Goal: Communication & Community: Participate in discussion

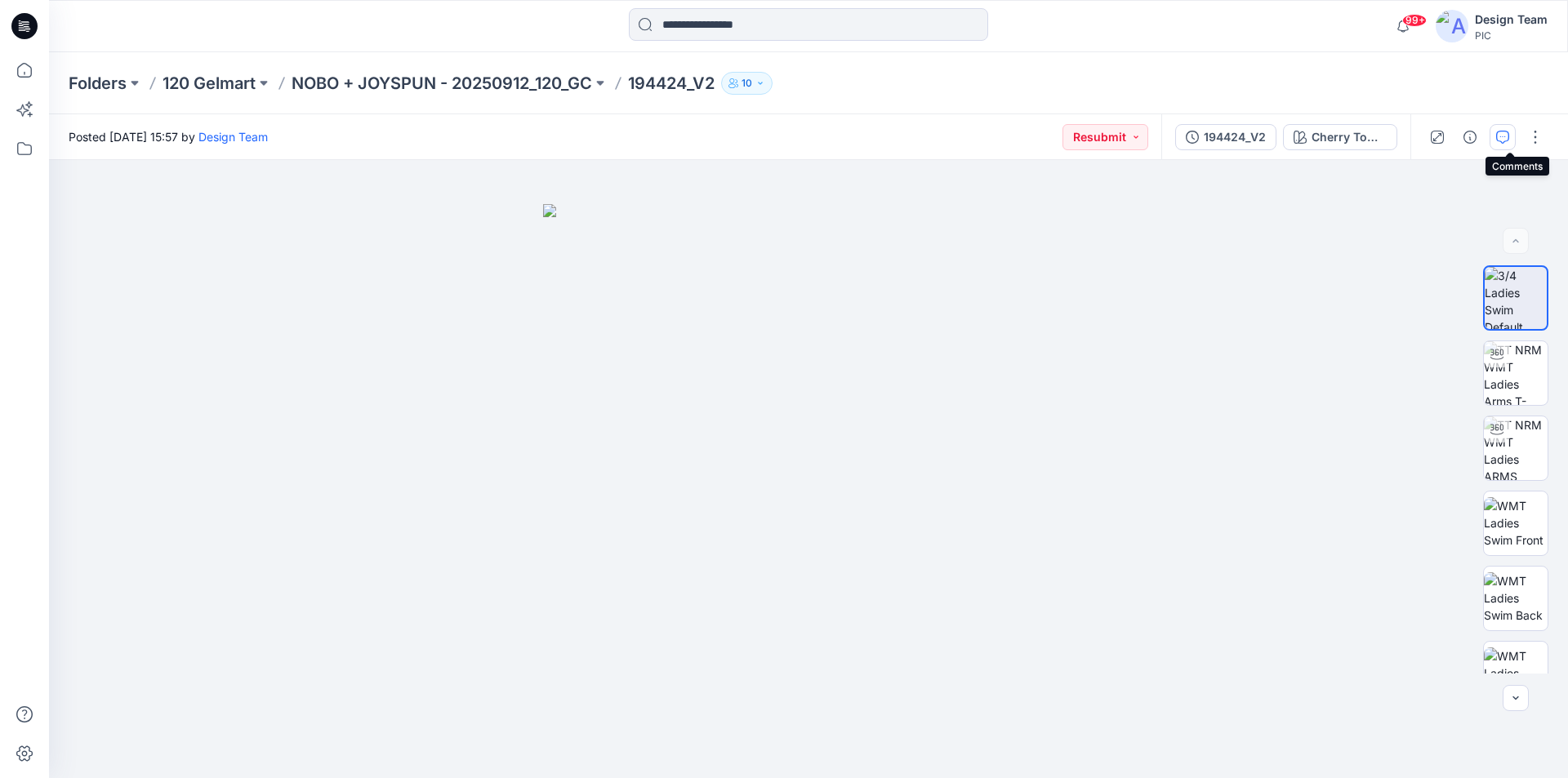
click at [1506, 137] on icon "button" at bounding box center [1503, 136] width 6 height 1
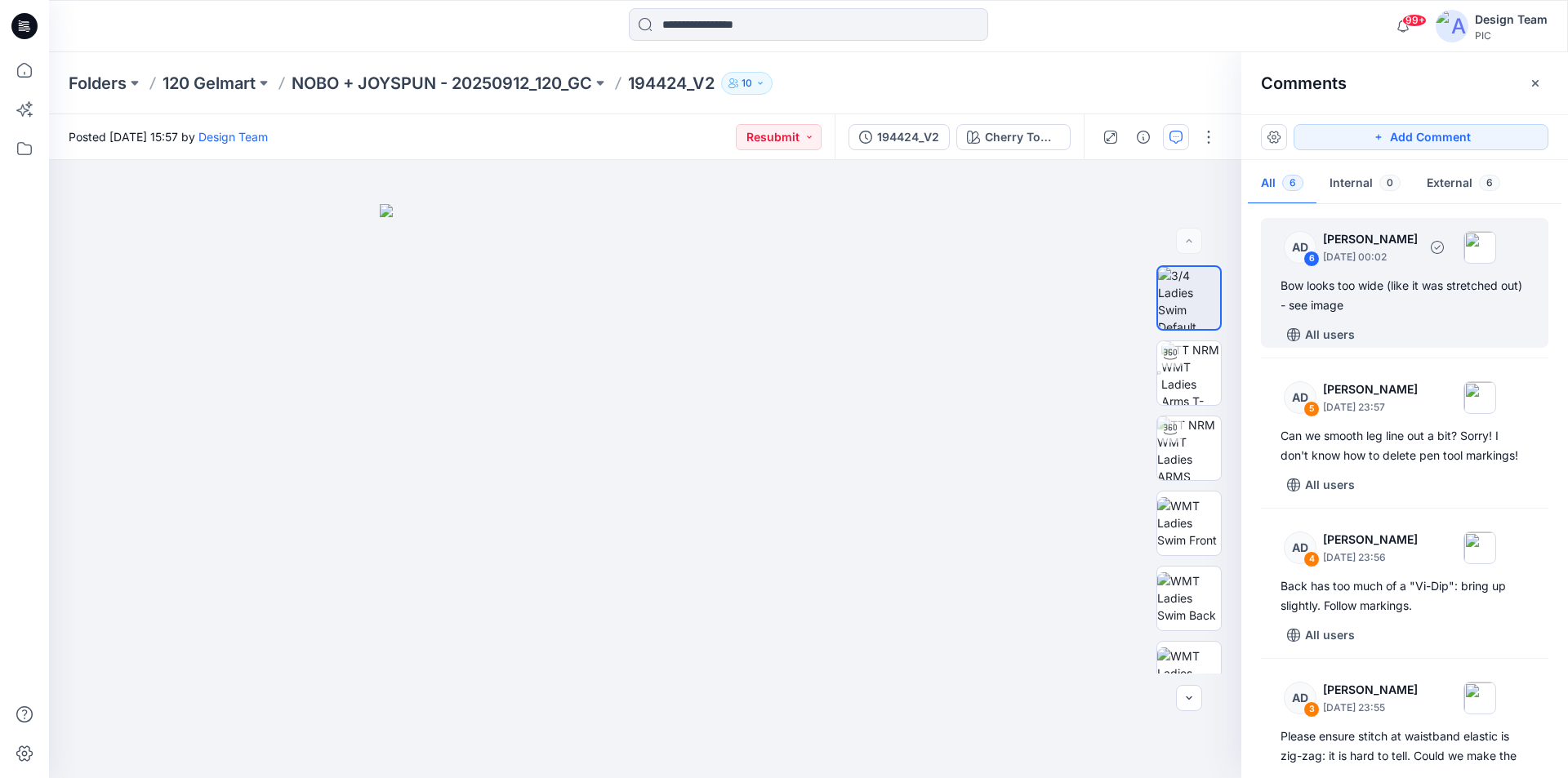
click at [1394, 322] on div "All users" at bounding box center [1414, 335] width 268 height 27
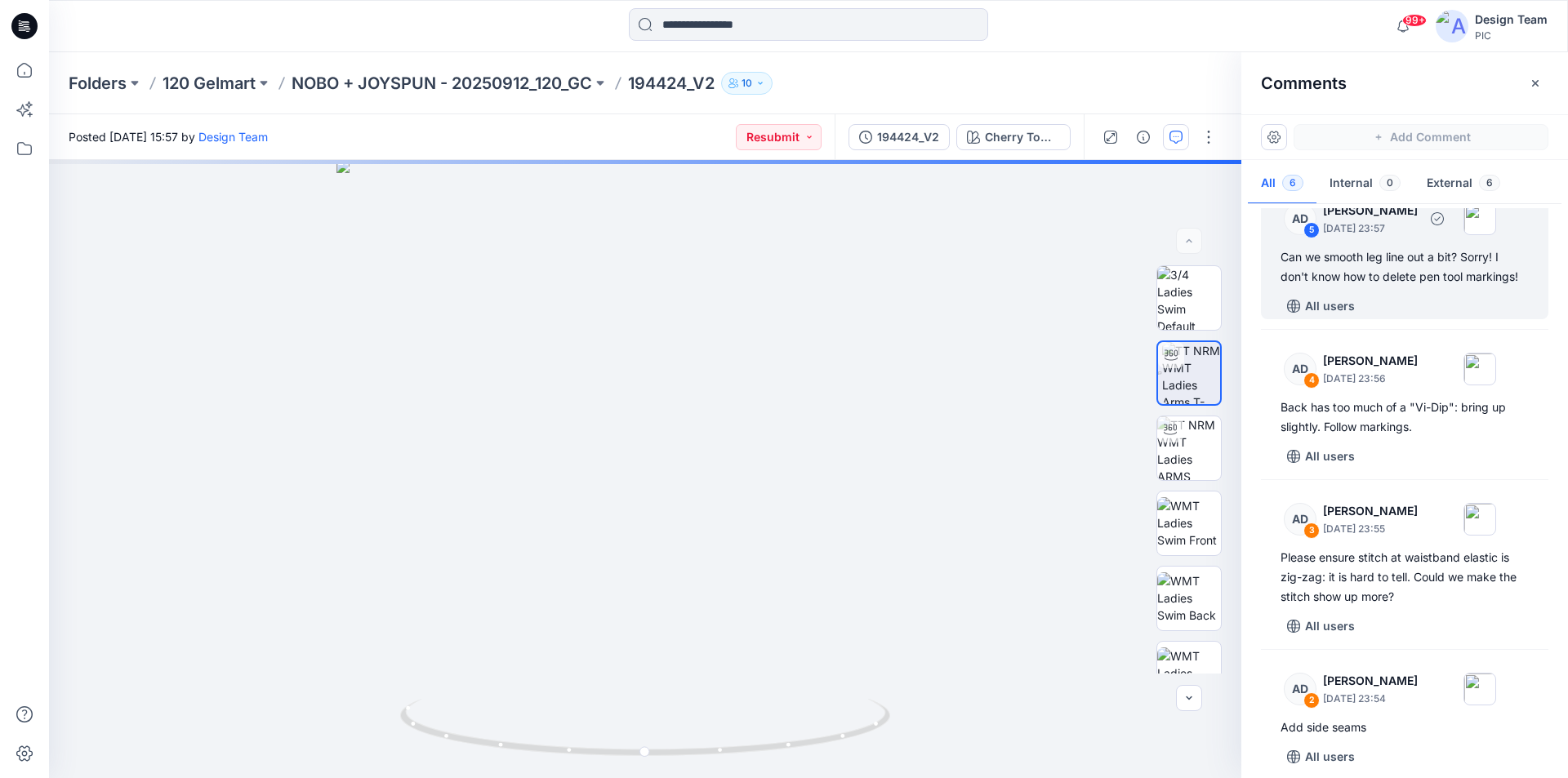
scroll to position [284, 0]
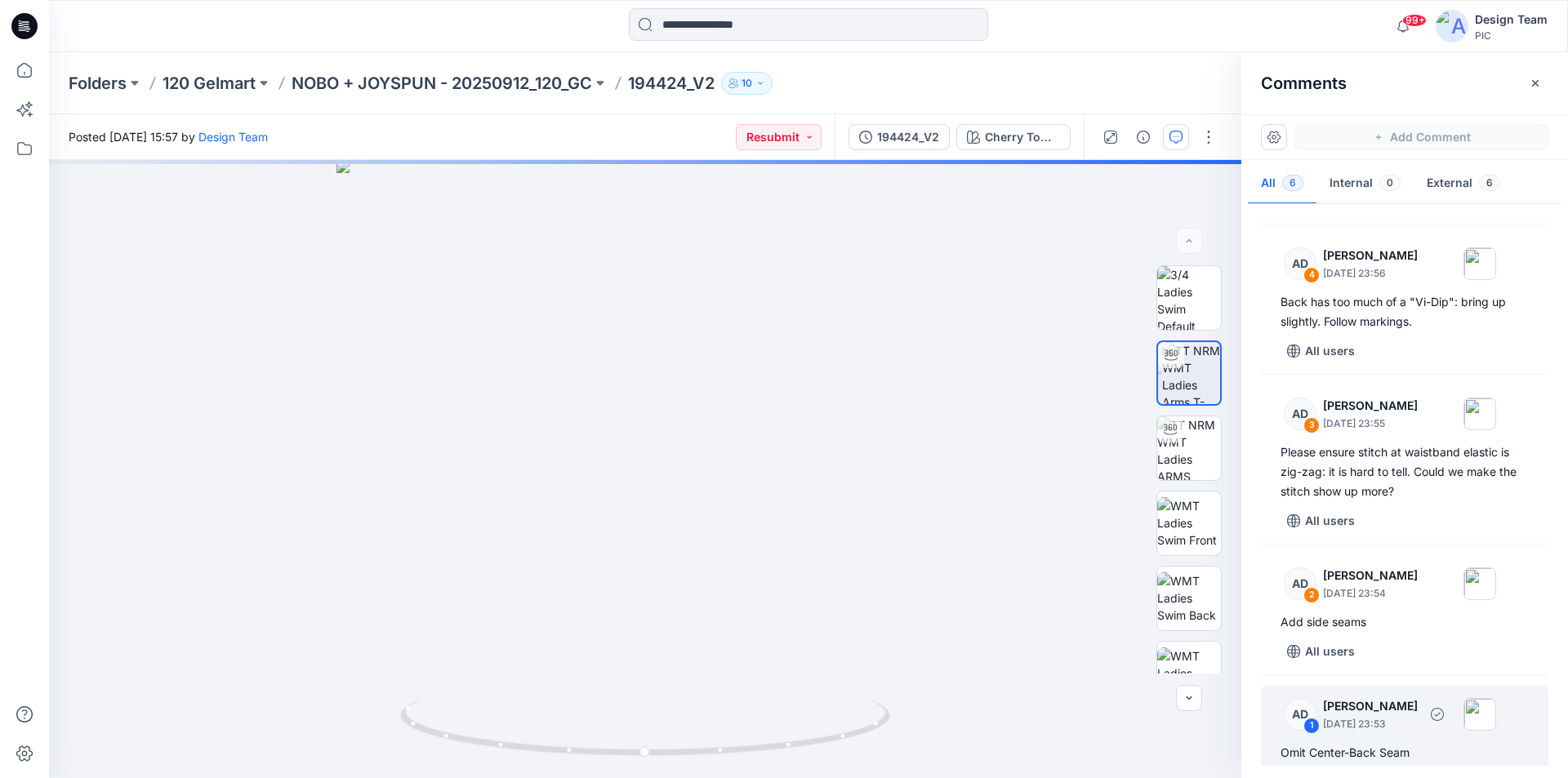
click at [1402, 743] on div "Omit Center-Back Seam" at bounding box center [1405, 752] width 249 height 20
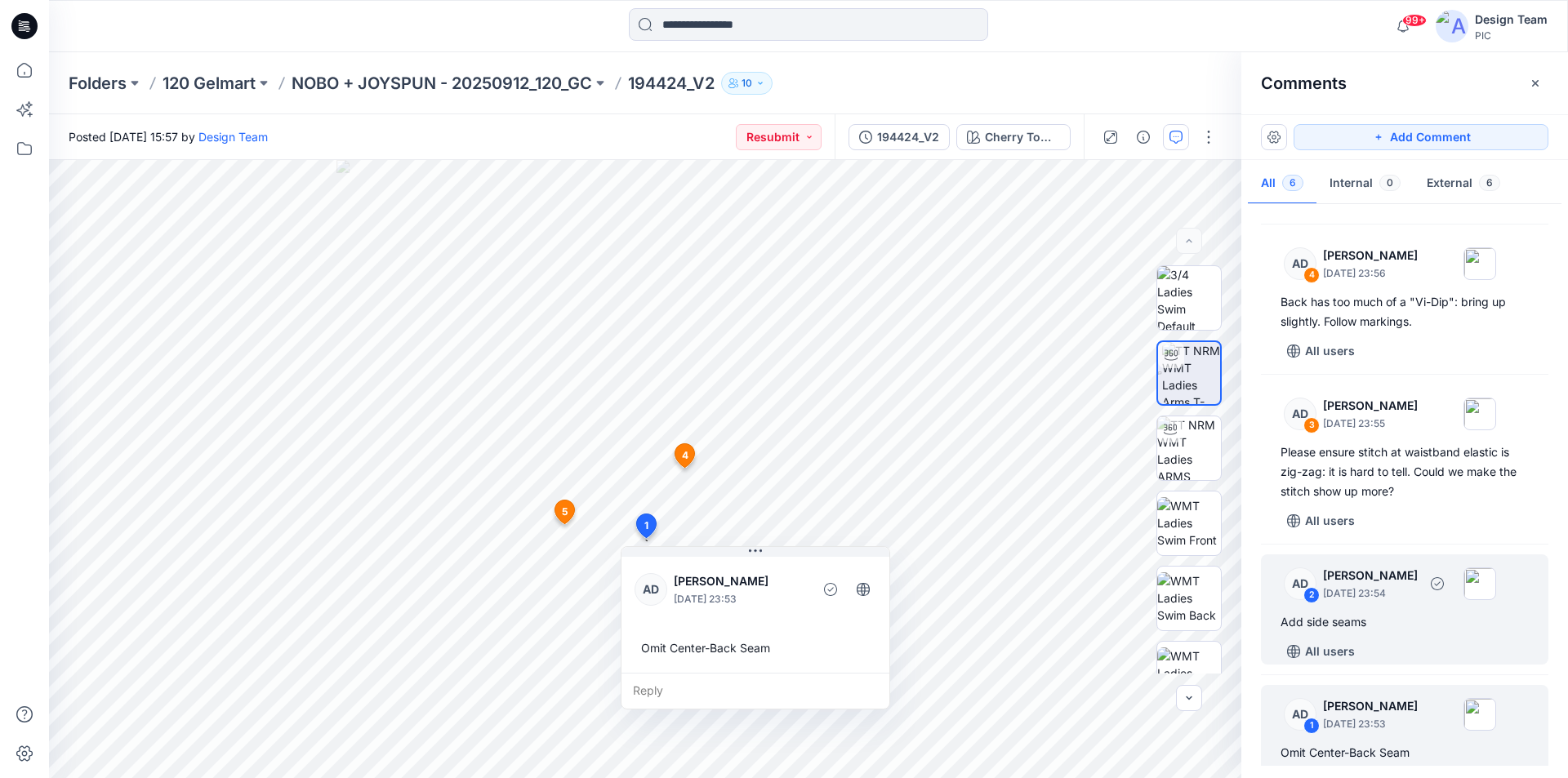
click at [1408, 571] on div "AD 2 [PERSON_NAME] [DATE] 23:54 Add side seams All users" at bounding box center [1404, 609] width 288 height 110
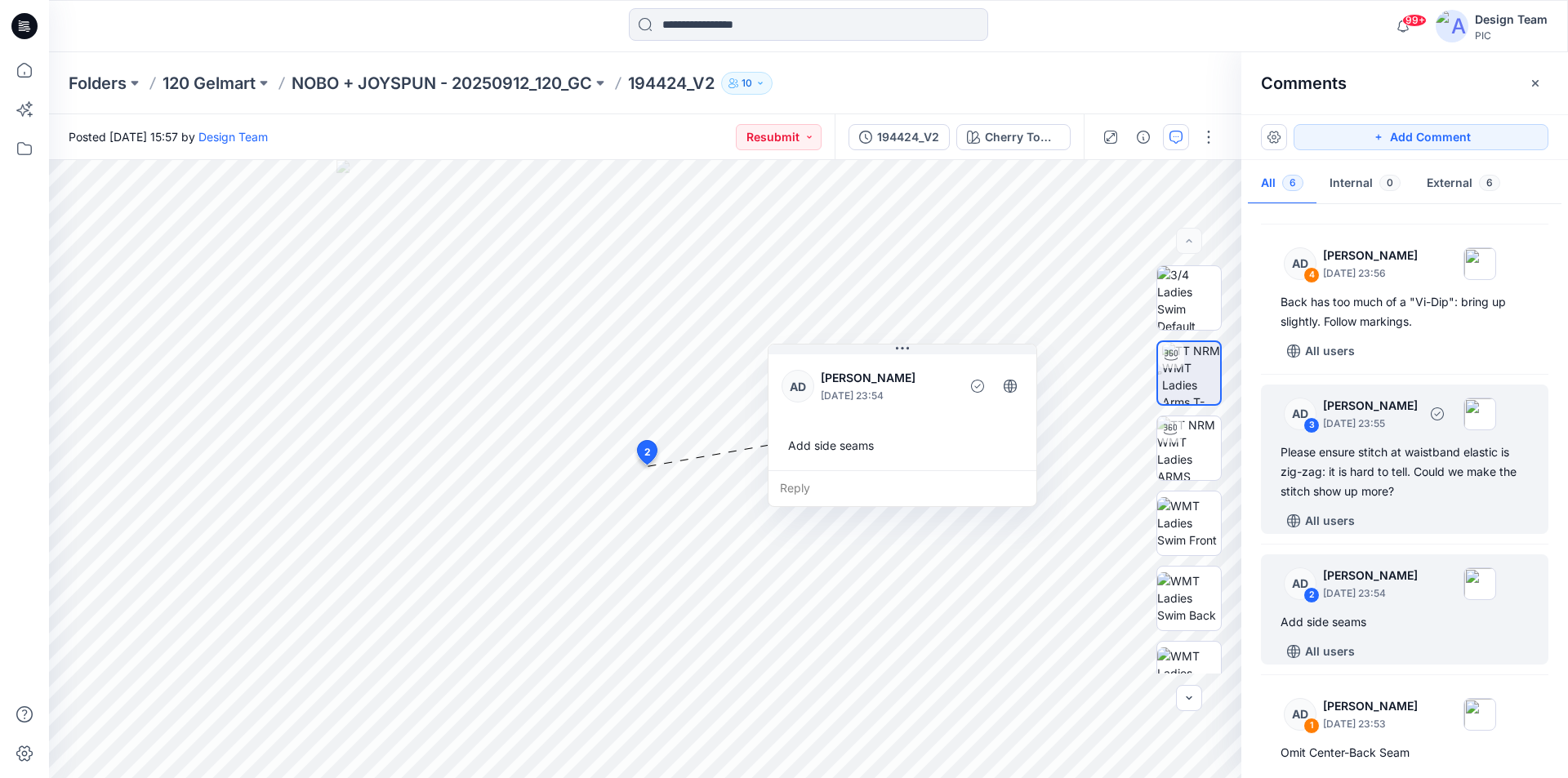
click at [1408, 455] on div "Please ensure stitch at waistband elastic is zig-zag: it is hard to tell. Could…" at bounding box center [1405, 472] width 249 height 59
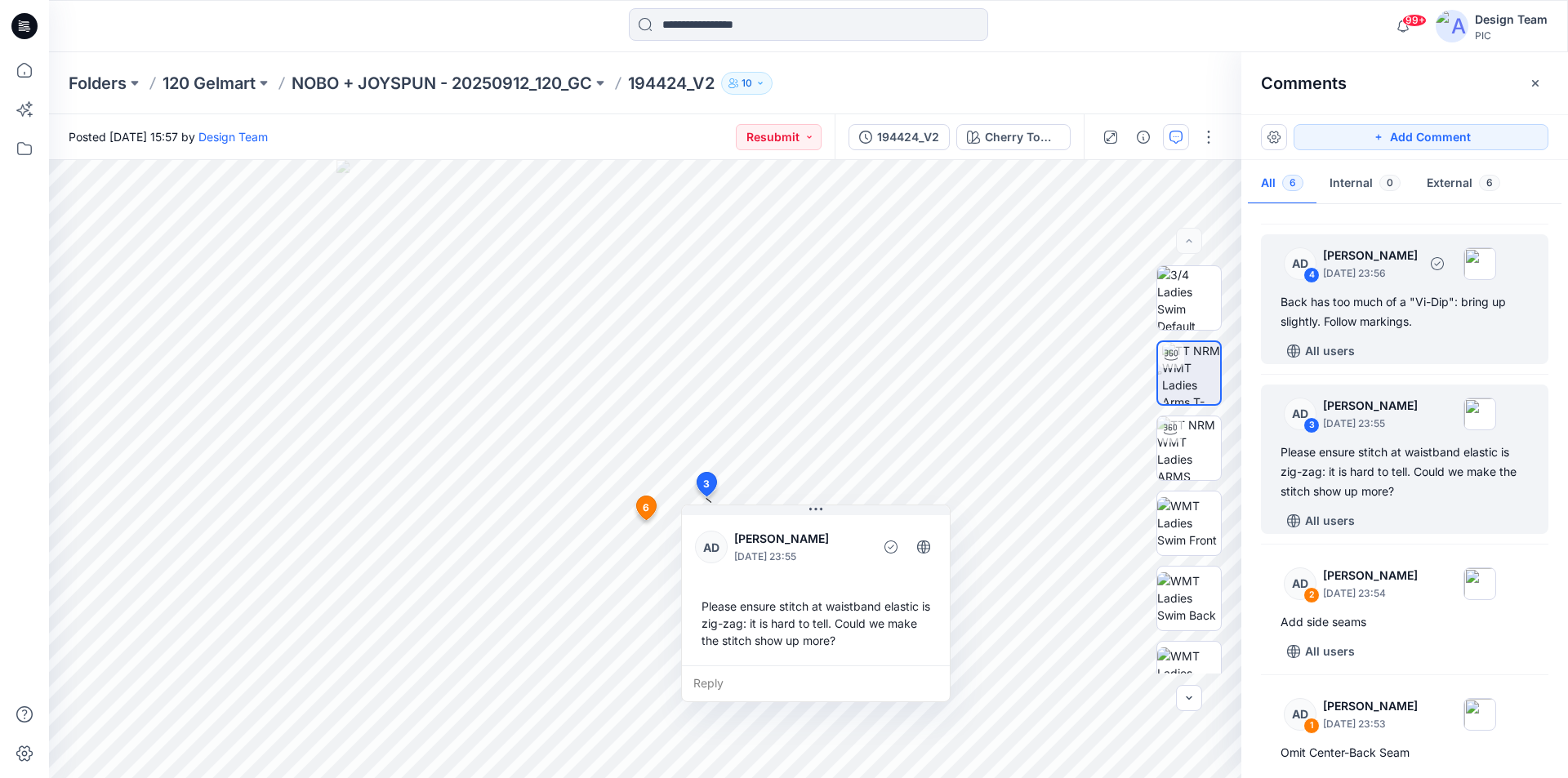
click at [1441, 304] on div "Back has too much of a "Vi-Dip": bring up slightly. Follow markings." at bounding box center [1405, 311] width 249 height 39
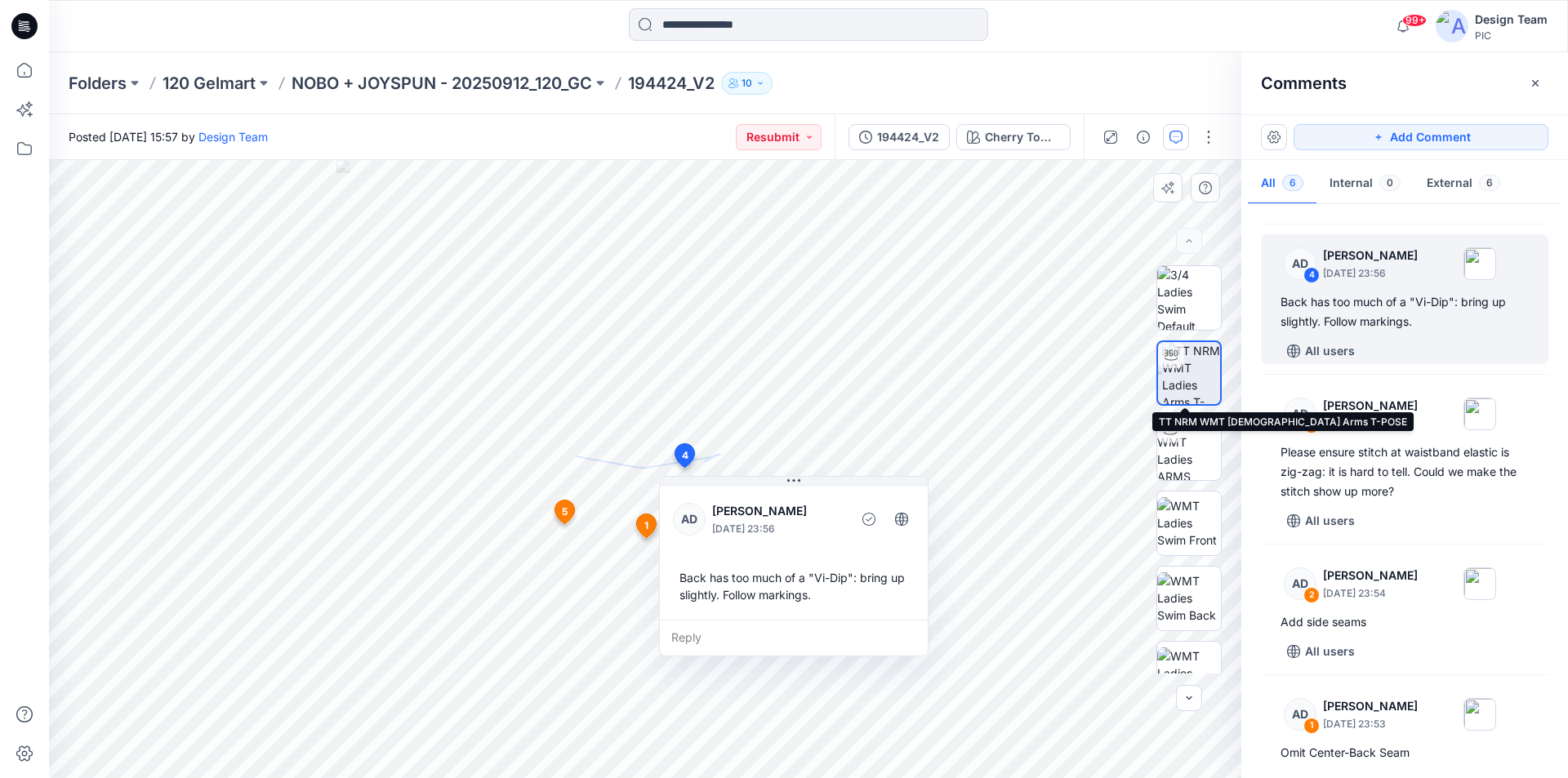
click at [1197, 362] on img at bounding box center [1190, 373] width 58 height 62
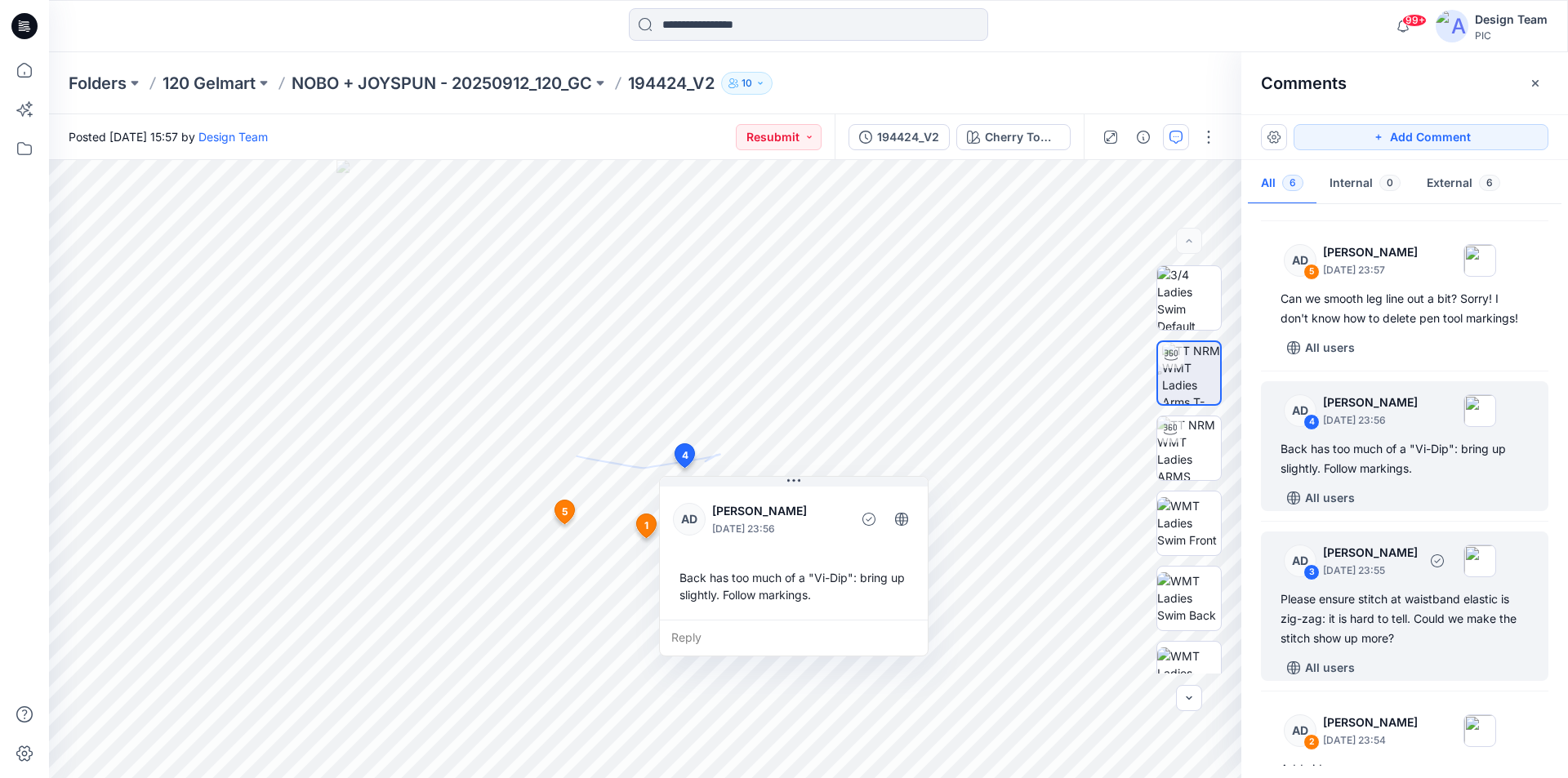
scroll to position [120, 0]
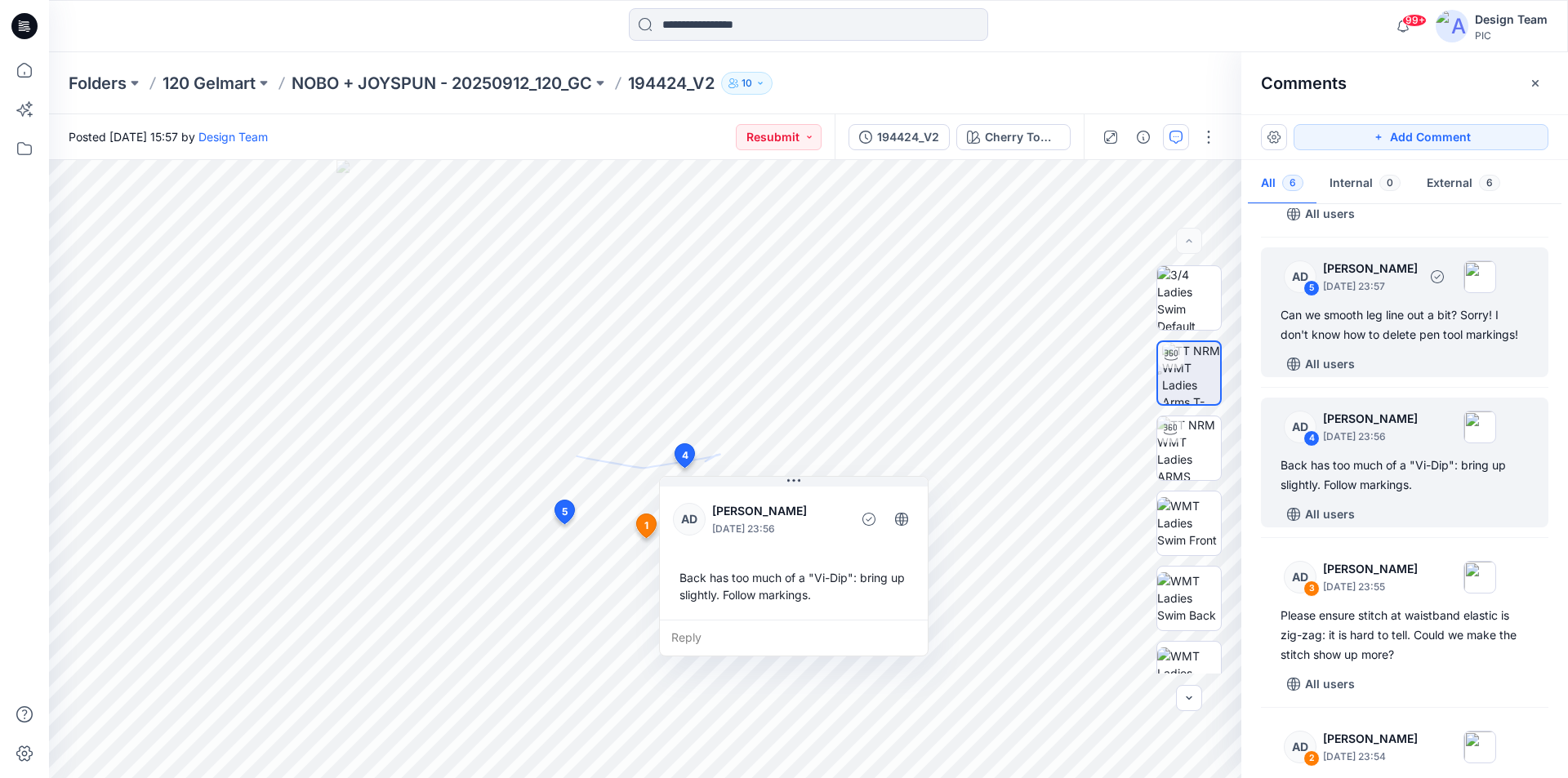
click at [1414, 322] on div "Can we smooth leg line out a bit? Sorry! I don't know how to delete pen tool ma…" at bounding box center [1405, 324] width 249 height 39
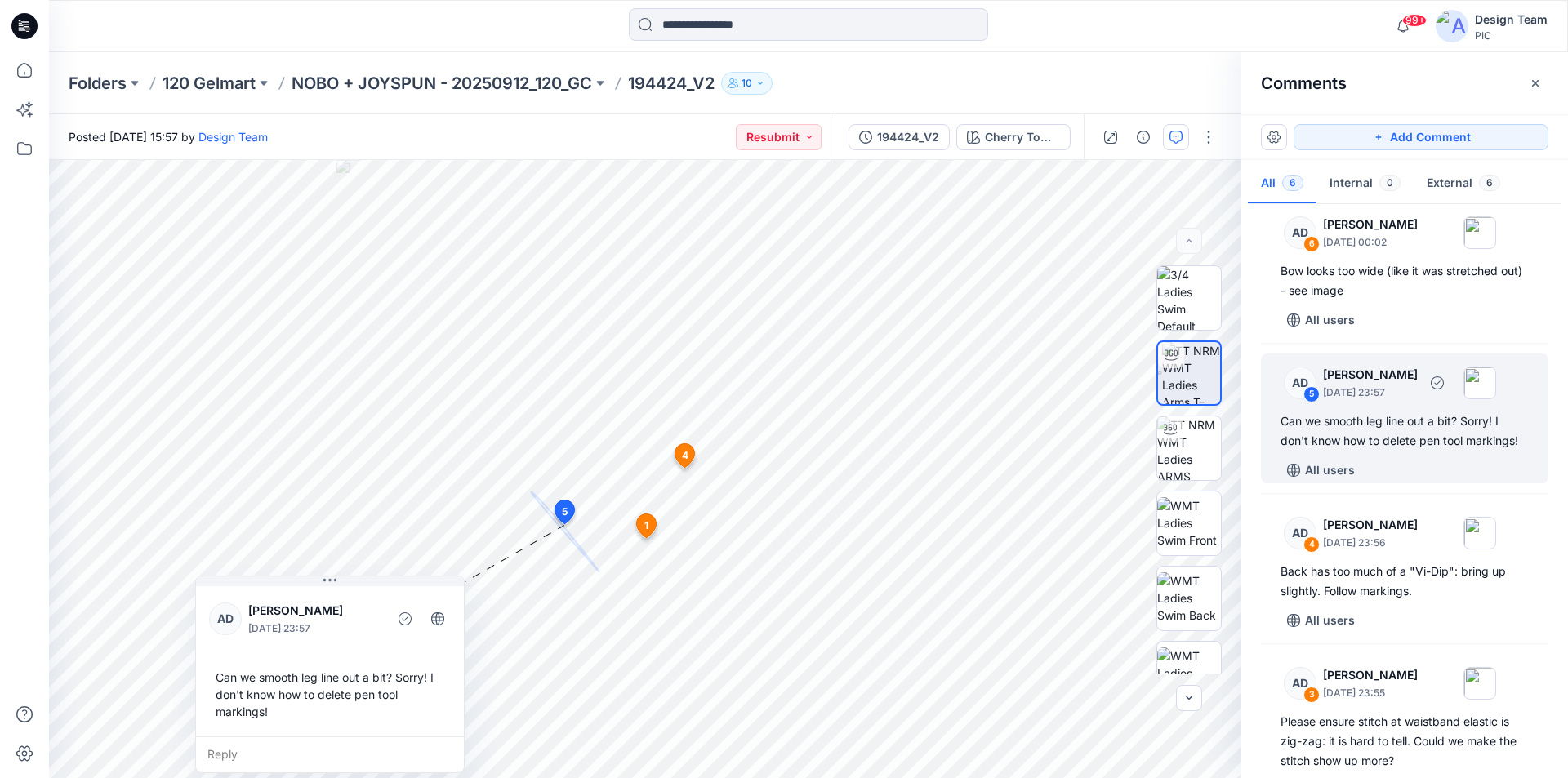
scroll to position [0, 0]
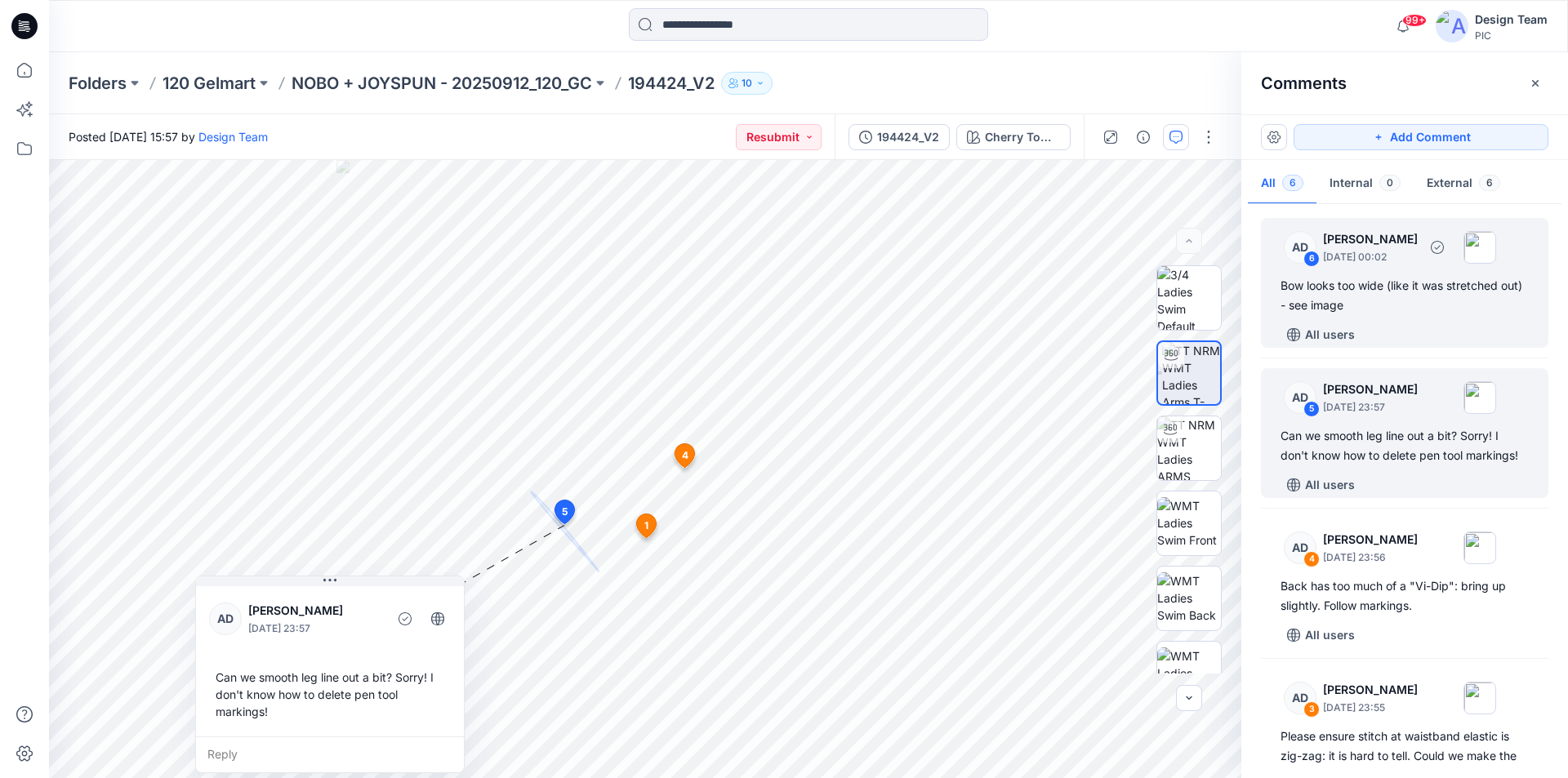
click at [1419, 322] on div "All users" at bounding box center [1414, 335] width 268 height 27
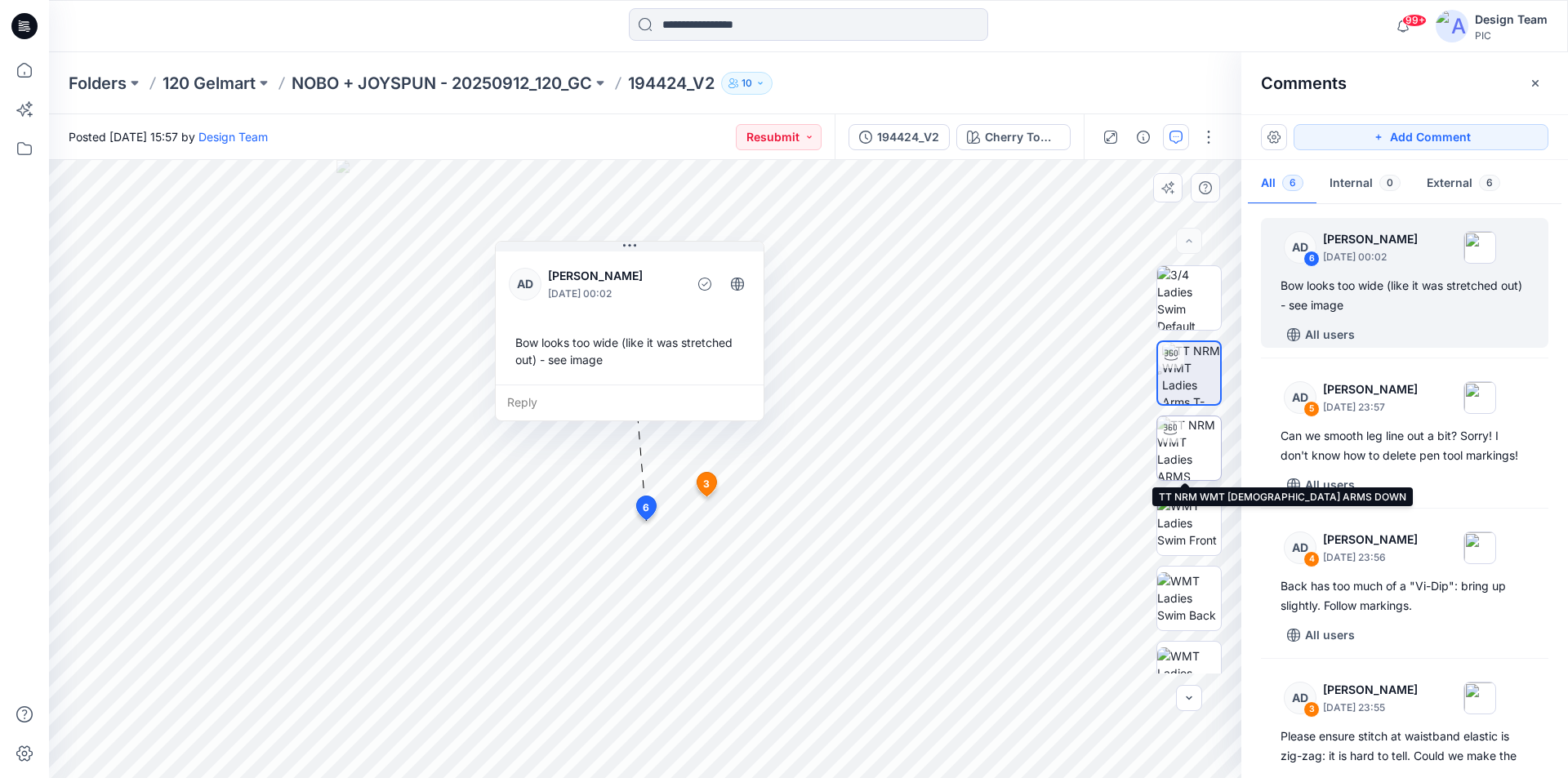
click at [1185, 427] on img at bounding box center [1188, 448] width 64 height 64
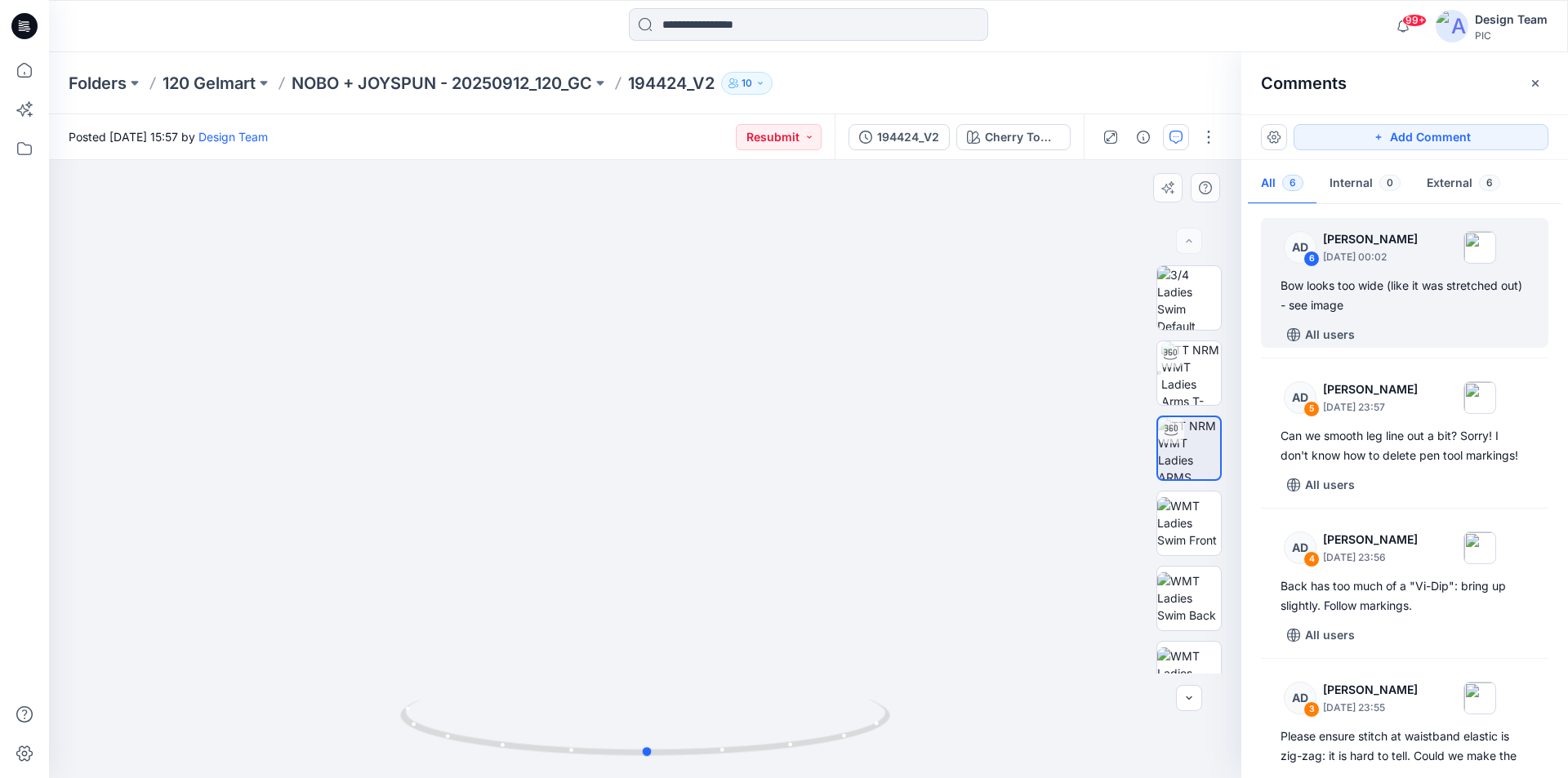
drag, startPoint x: 865, startPoint y: 732, endPoint x: 868, endPoint y: 765, distance: 33.1
click at [868, 765] on div at bounding box center [645, 737] width 490 height 82
